Goal: Book appointment/travel/reservation

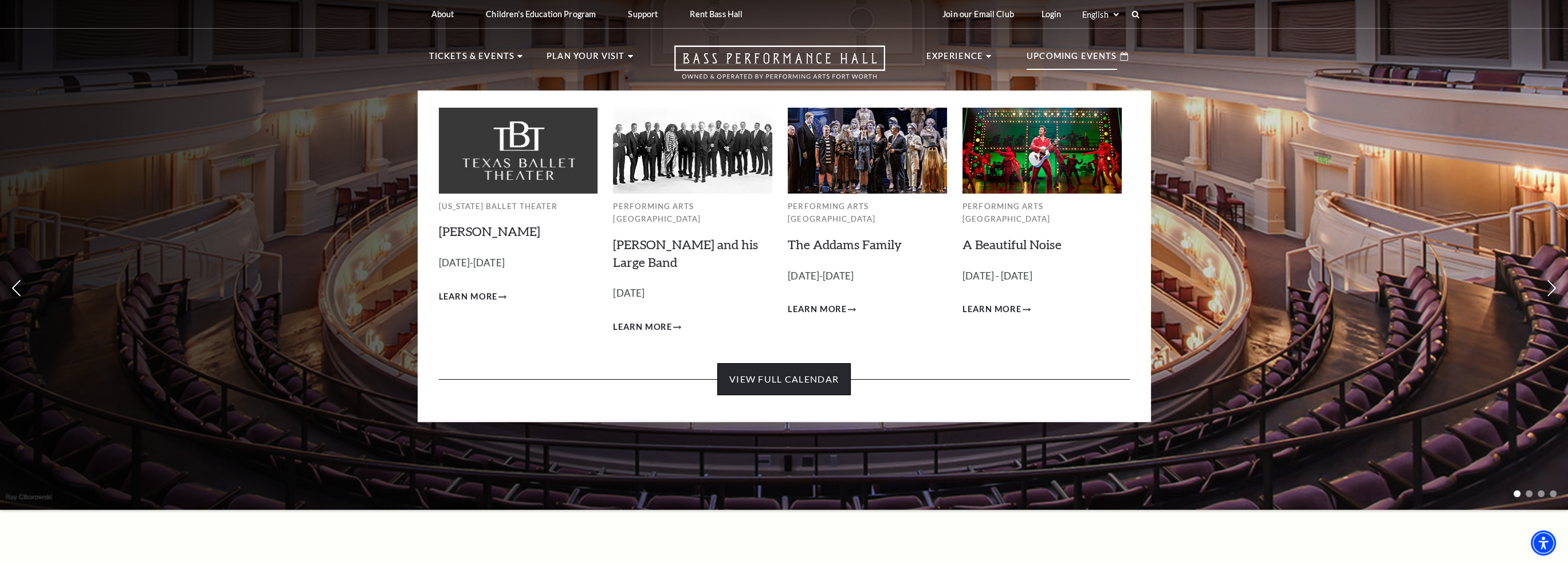
click at [786, 376] on link "View Full Calendar" at bounding box center [784, 379] width 133 height 32
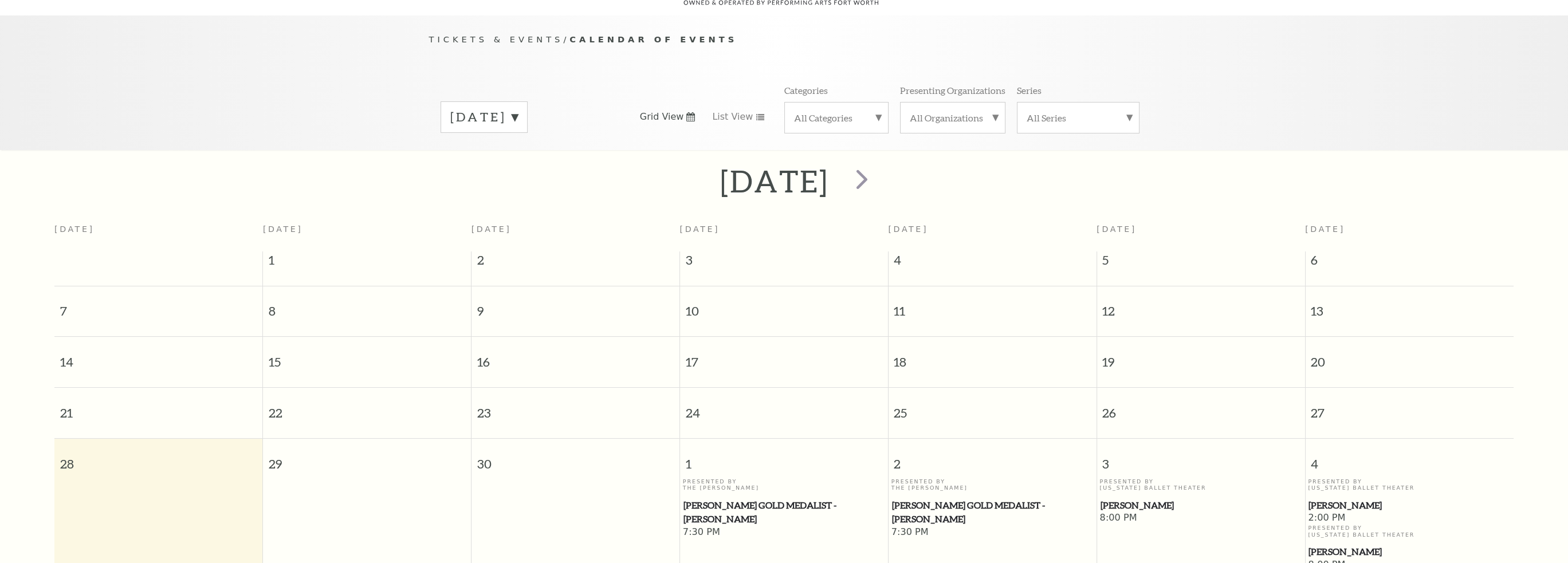
scroll to position [101, 0]
click at [878, 167] on span "next" at bounding box center [861, 178] width 32 height 32
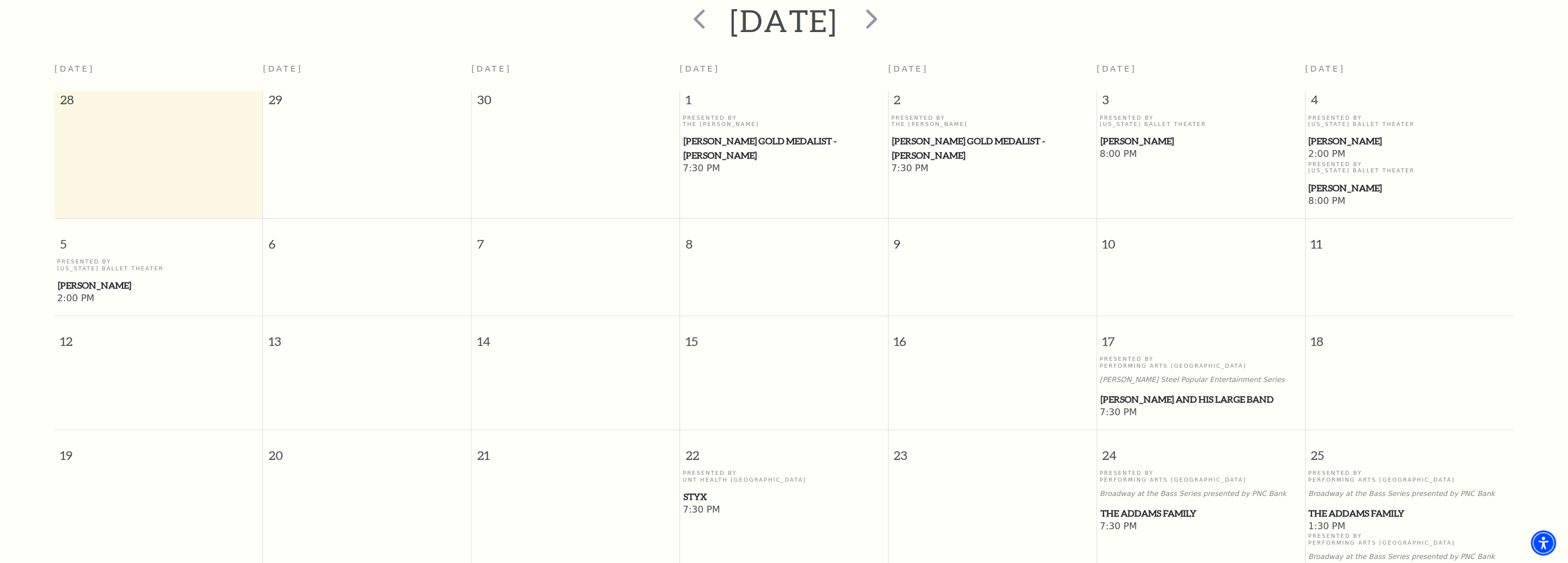
scroll to position [292, 0]
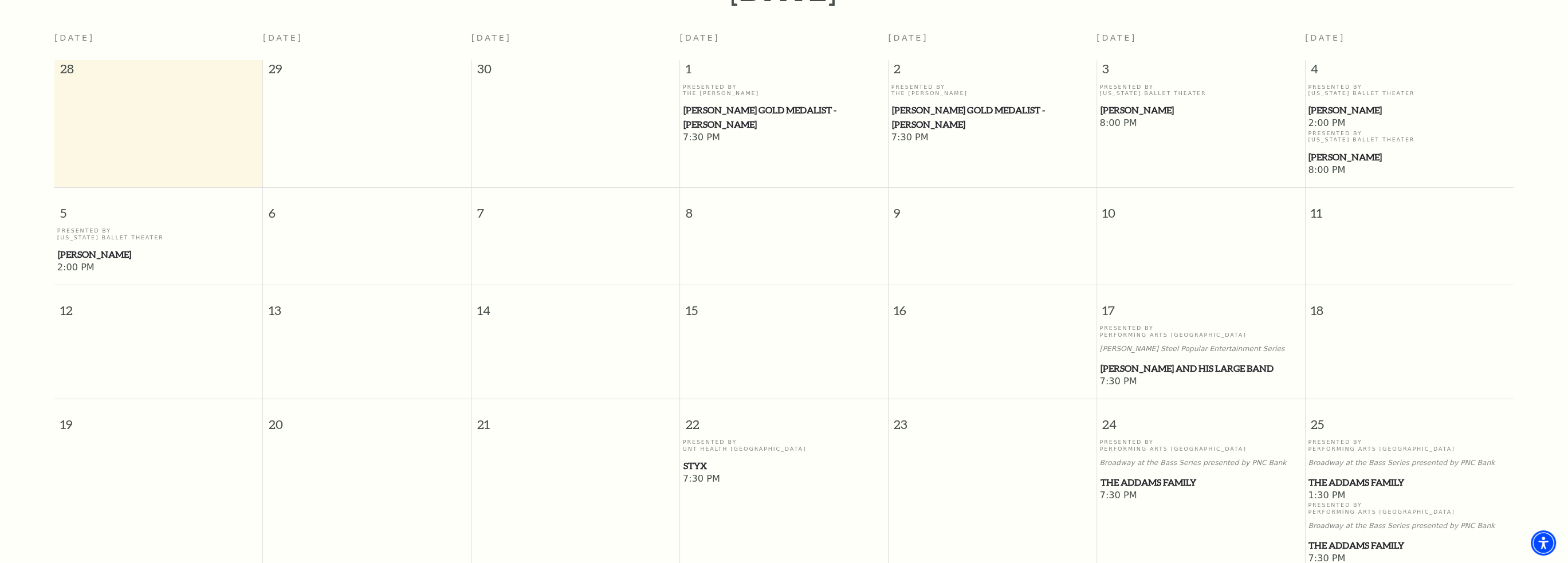
drag, startPoint x: 1322, startPoint y: 403, endPoint x: 1329, endPoint y: 403, distance: 7.0
